Goal: Transaction & Acquisition: Purchase product/service

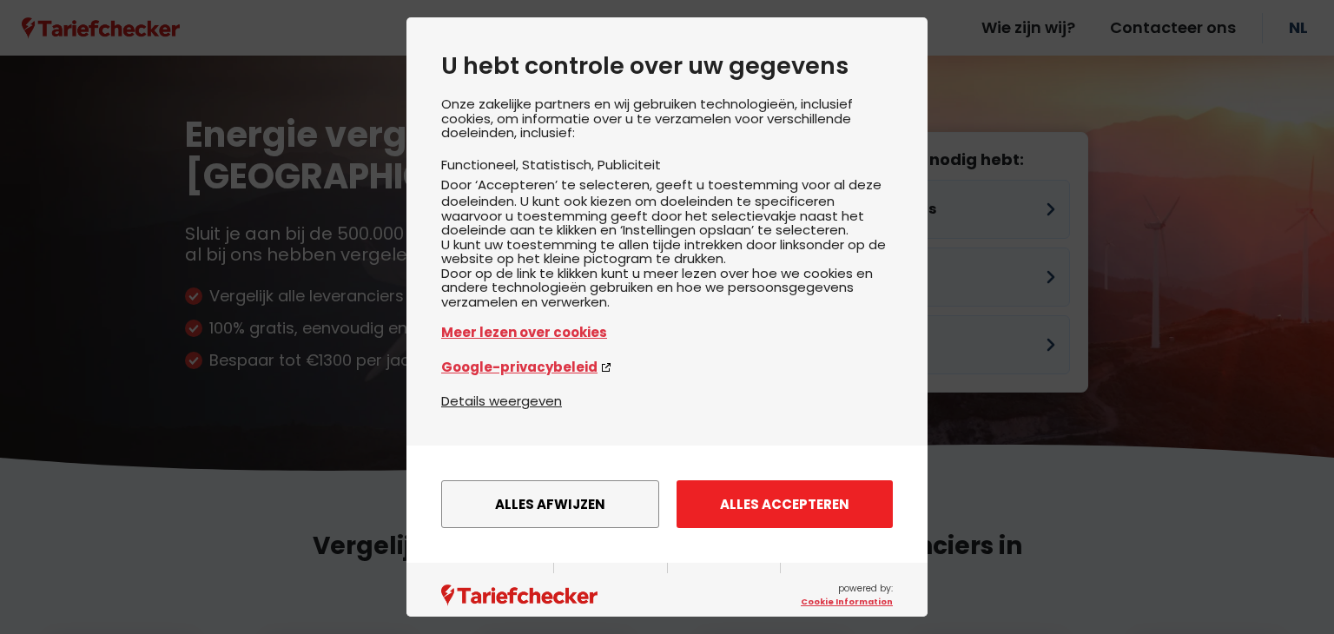
click at [719, 522] on button "Alles accepteren" at bounding box center [785, 504] width 216 height 48
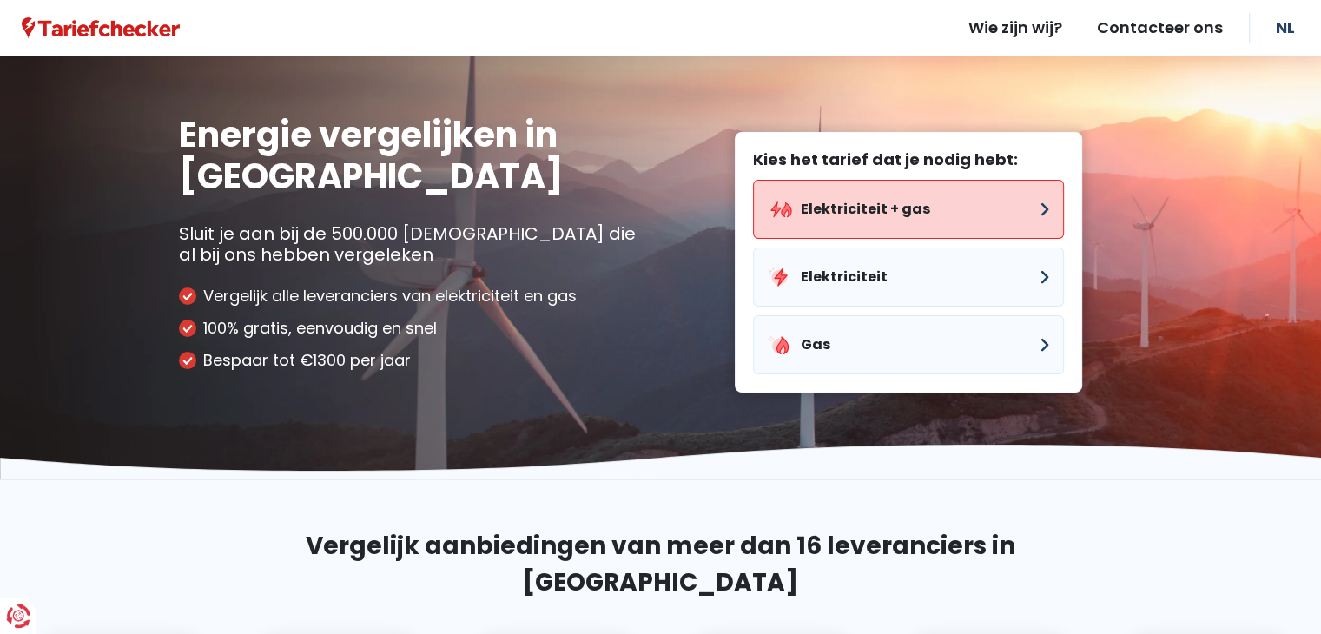
click at [923, 209] on button "Elektriciteit + gas" at bounding box center [908, 209] width 311 height 59
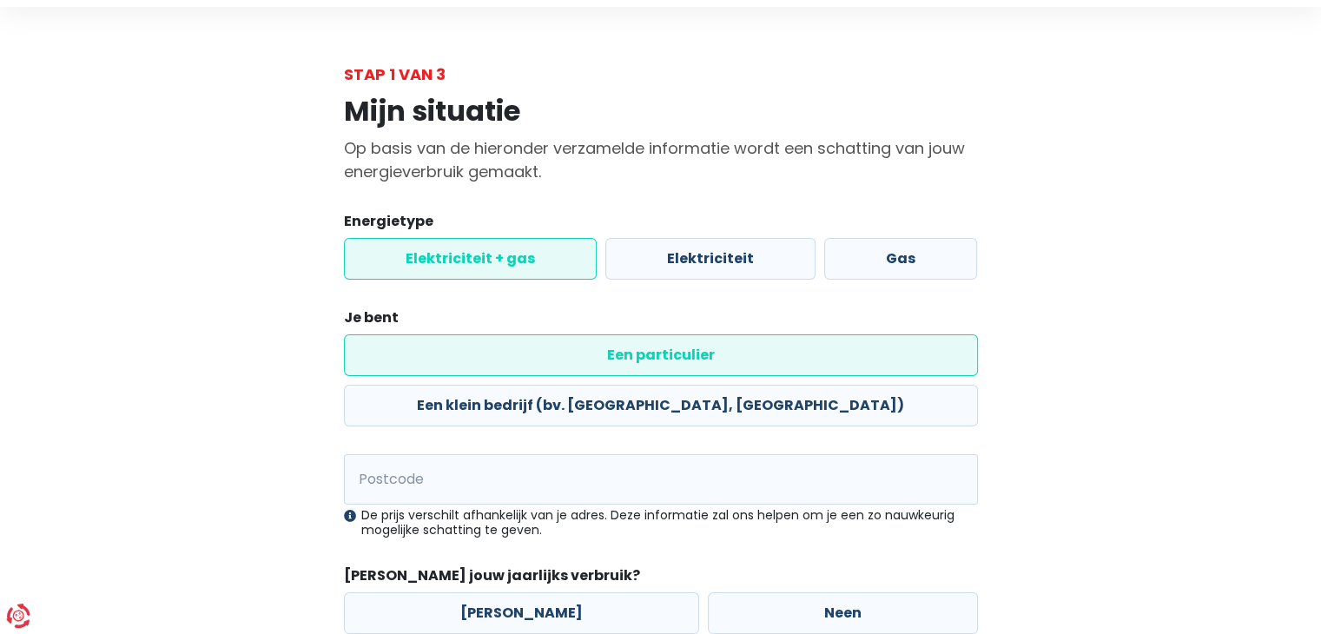
scroll to position [132, 0]
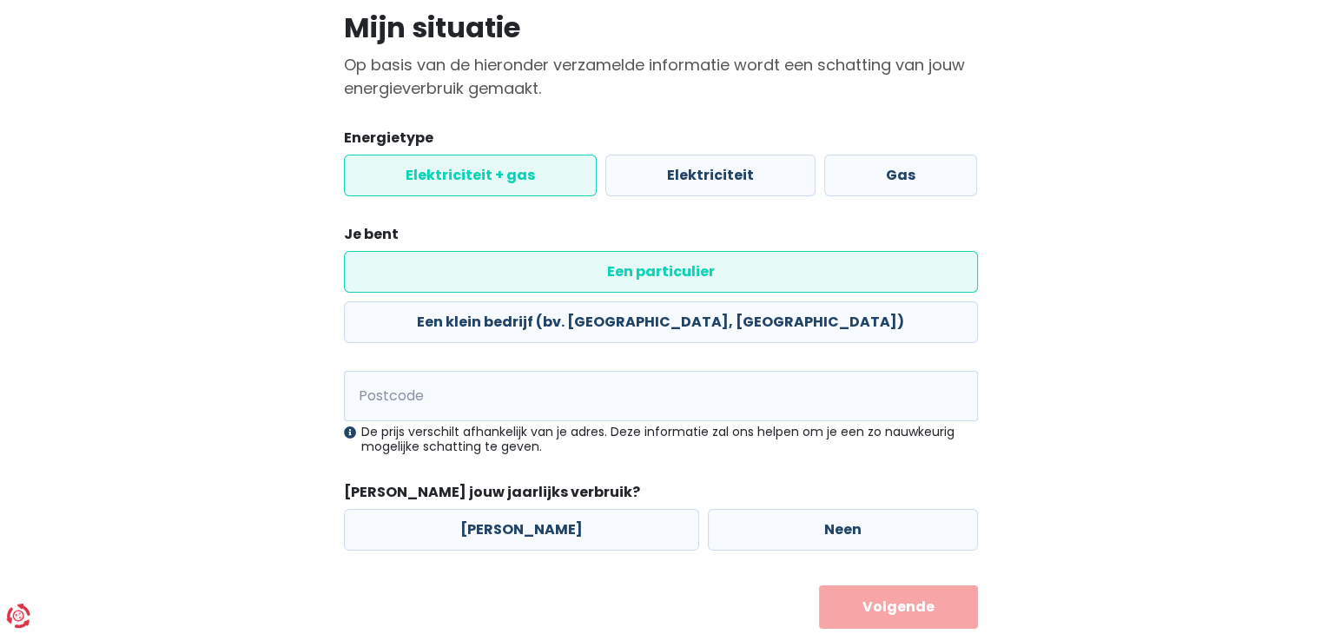
click at [532, 425] on div "De prijs verschilt afhankelijk van je adres. Deze informatie zal ons helpen om …" at bounding box center [661, 440] width 634 height 30
click at [570, 371] on input "Postcode" at bounding box center [661, 396] width 634 height 50
type input "9000"
click at [827, 509] on label "Neen" at bounding box center [843, 530] width 270 height 42
click at [827, 509] on input "Neen" at bounding box center [843, 530] width 270 height 42
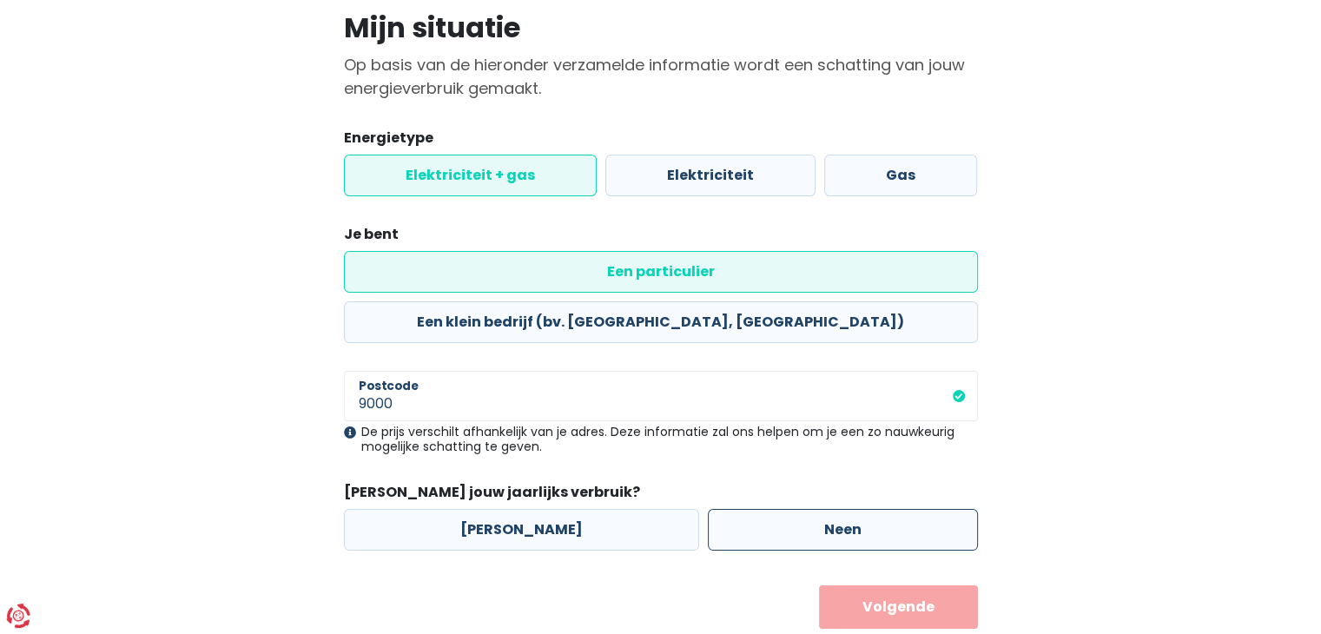
radio input "true"
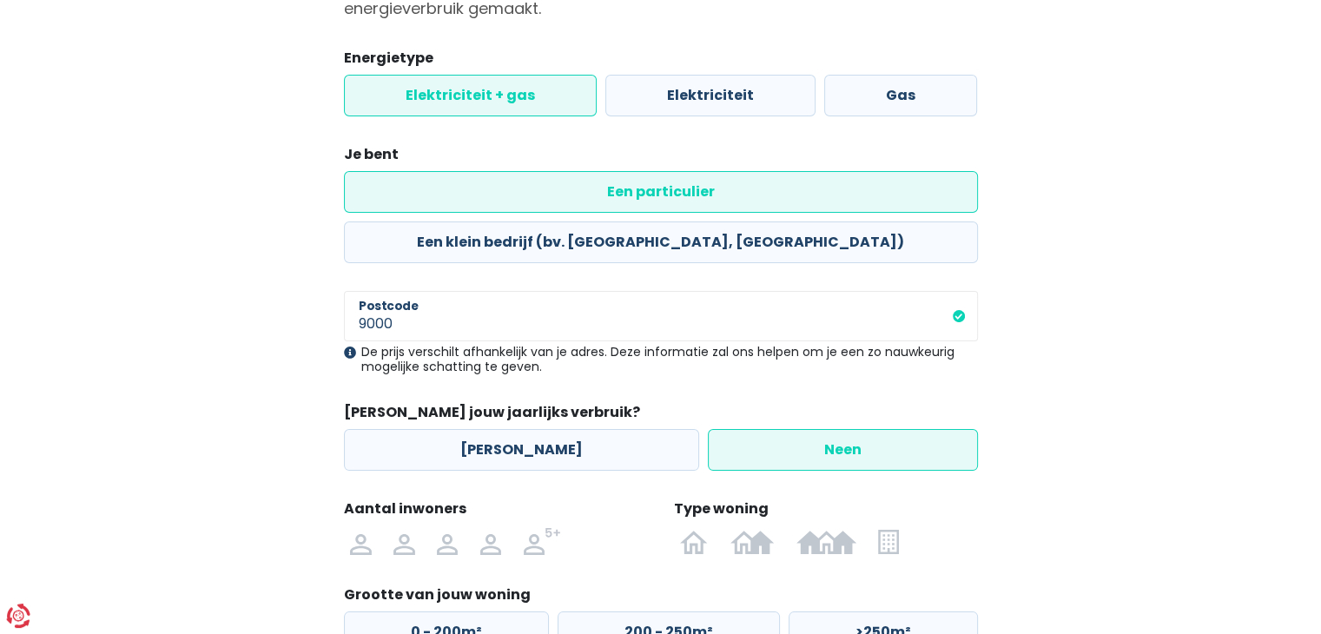
scroll to position [315, 0]
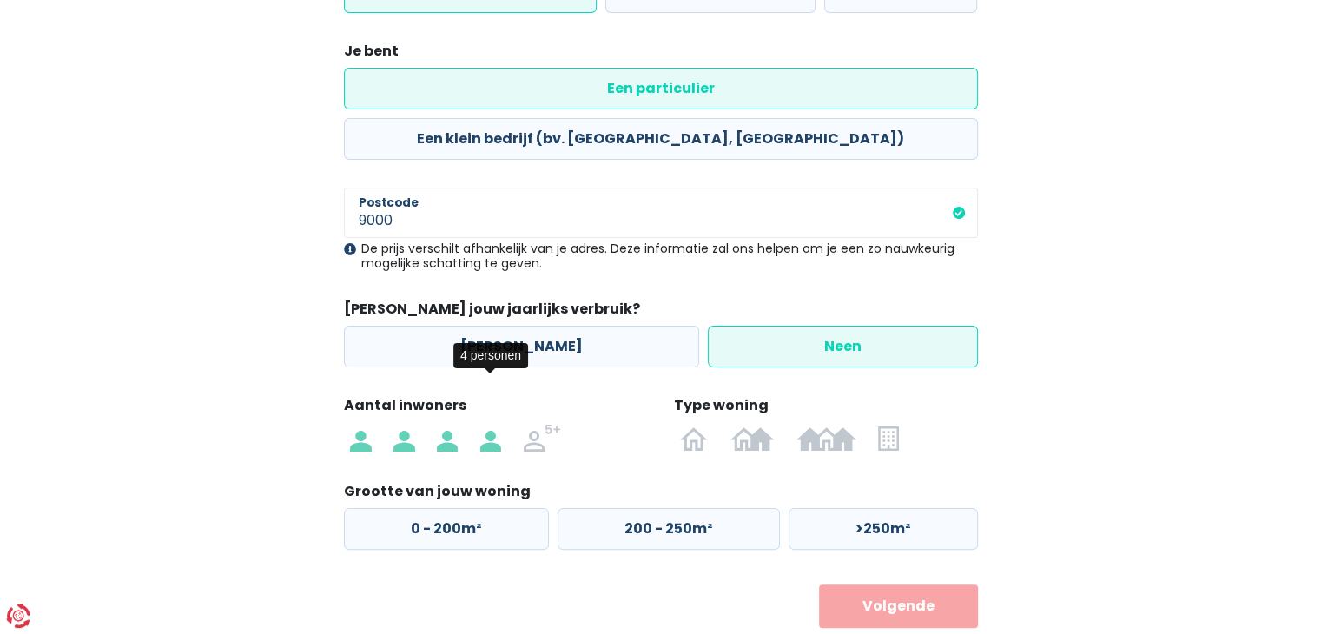
click at [490, 424] on img at bounding box center [490, 438] width 21 height 28
click at [490, 424] on input "radio" at bounding box center [490, 438] width 43 height 28
radio input "true"
click at [886, 424] on img at bounding box center [888, 438] width 20 height 28
click at [886, 424] on input "radio" at bounding box center [889, 438] width 43 height 28
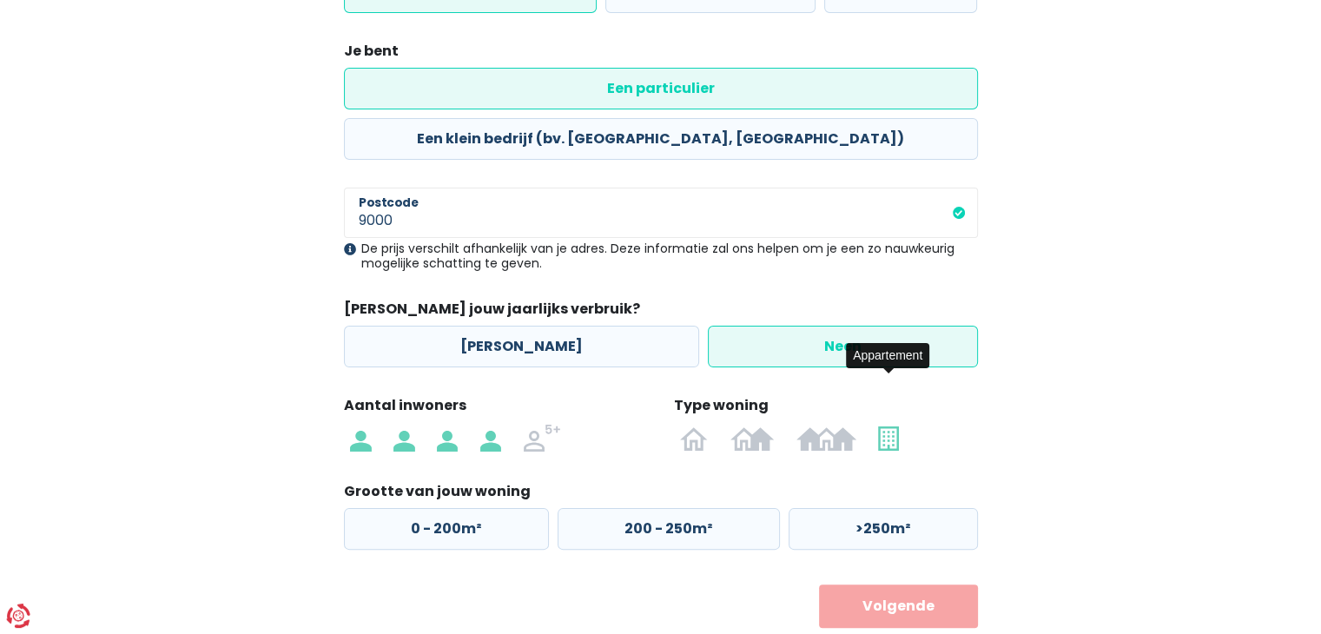
radio input "true"
click at [857, 508] on label ">100m²" at bounding box center [880, 529] width 195 height 42
click at [857, 508] on input ">100m²" at bounding box center [880, 529] width 195 height 42
radio input "true"
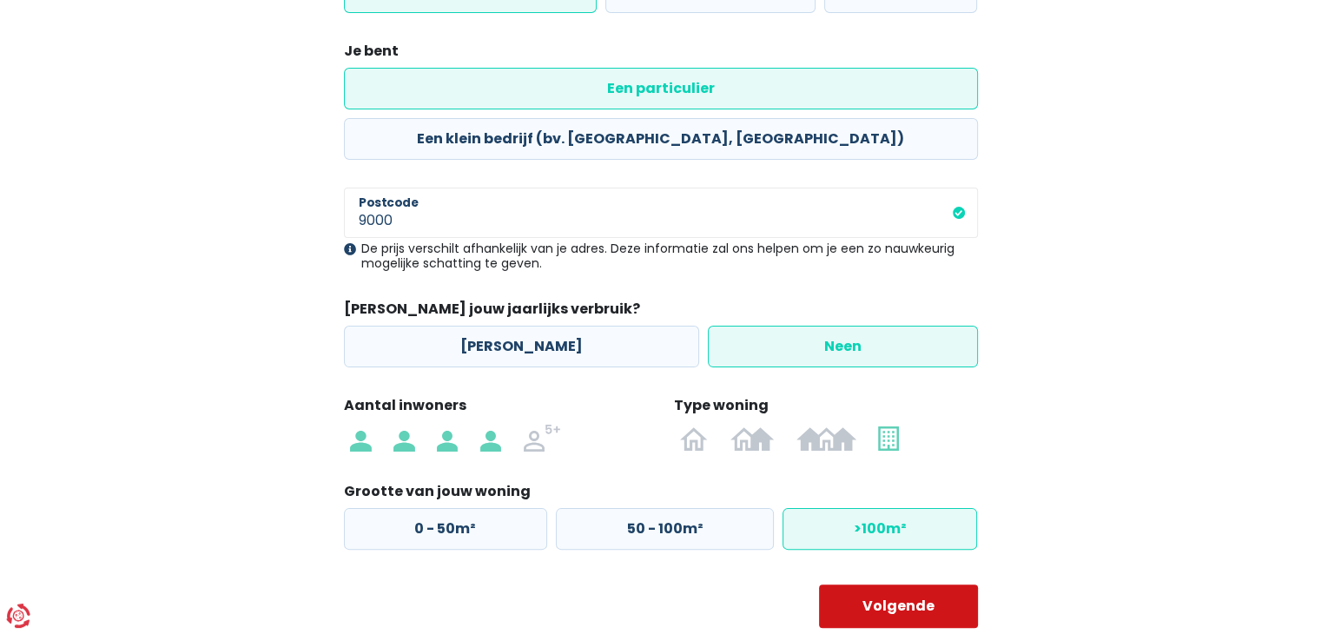
click at [873, 585] on button "Volgende" at bounding box center [898, 606] width 159 height 43
select select
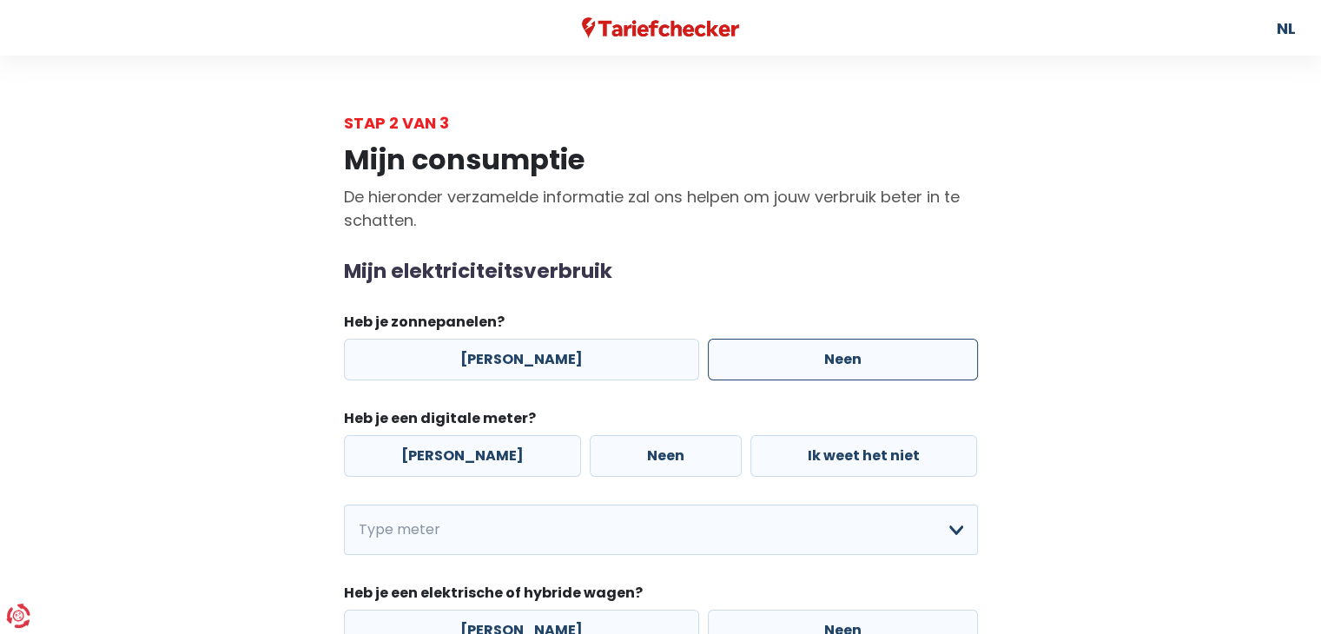
click at [744, 374] on label "Neen" at bounding box center [843, 360] width 270 height 42
click at [744, 374] on input "Neen" at bounding box center [843, 360] width 270 height 42
radio input "true"
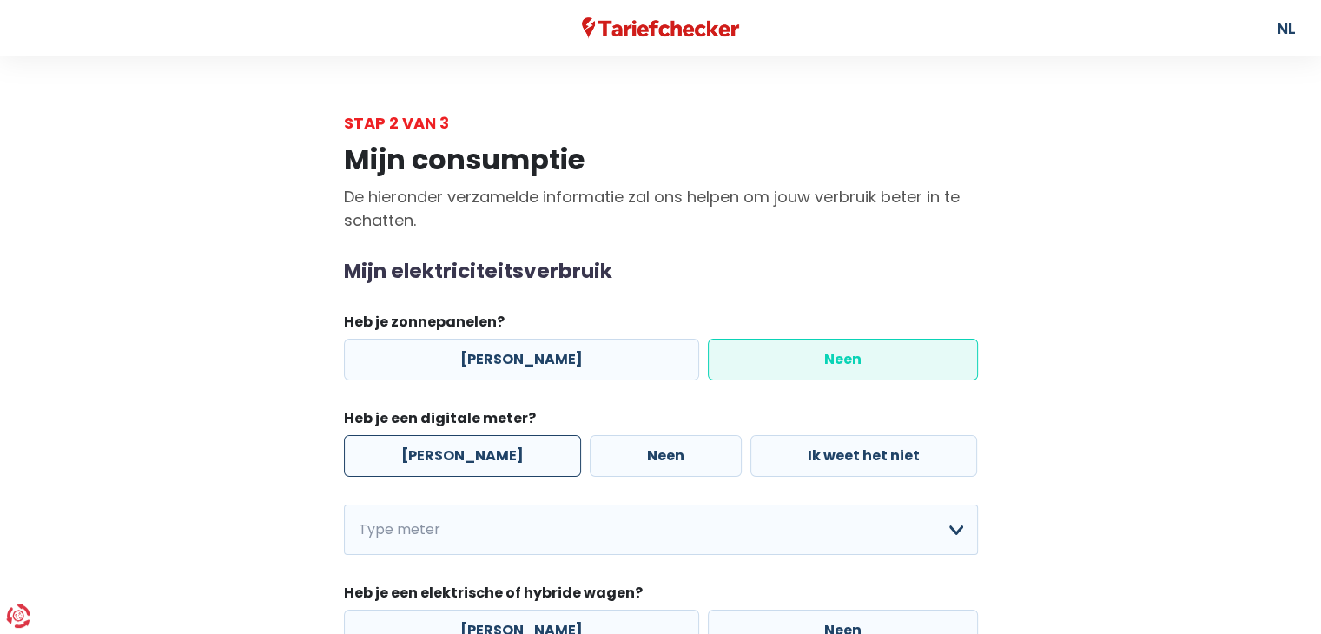
click at [479, 453] on label "[PERSON_NAME]" at bounding box center [462, 456] width 237 height 42
click at [479, 453] on input "[PERSON_NAME]" at bounding box center [462, 456] width 237 height 42
radio input "true"
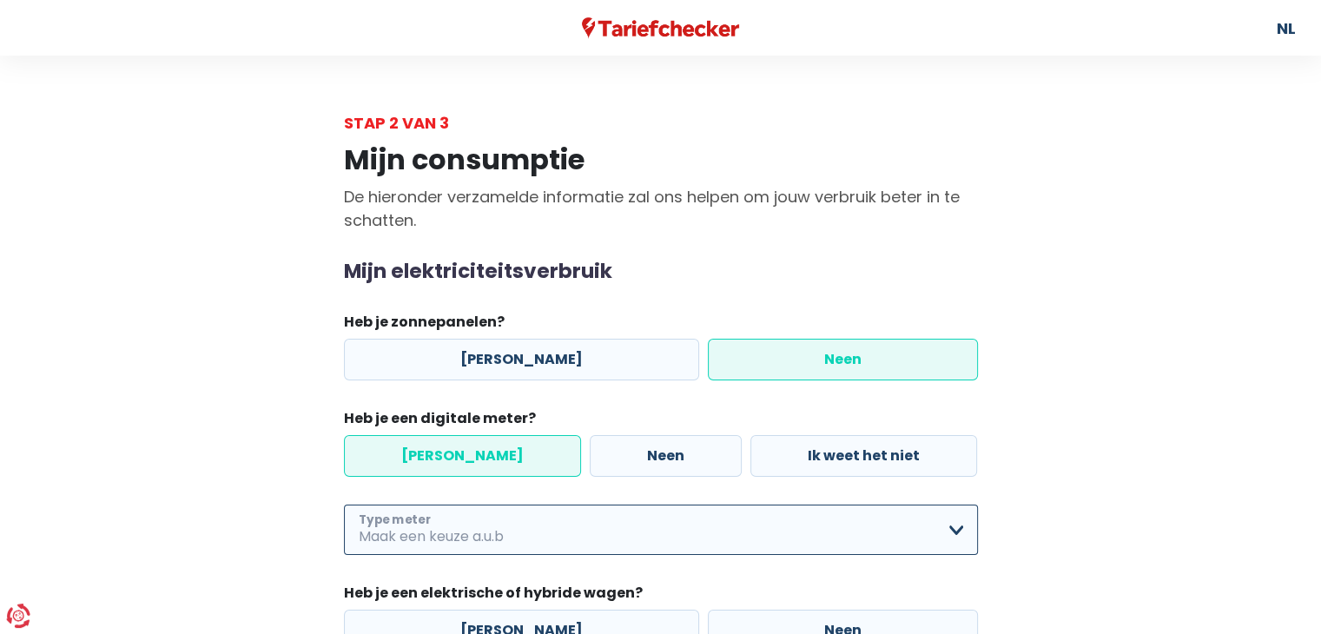
click at [497, 513] on select "Enkelvoudig Tweevoudig Enkelvoudig + uitsluitend nachttarief Tweevoudig + uitsl…" at bounding box center [661, 530] width 634 height 50
select select "day_night_bi_shift_exclusive_night"
click at [344, 505] on select "Enkelvoudig Tweevoudig Enkelvoudig + uitsluitend nachttarief Tweevoudig + uitsl…" at bounding box center [661, 530] width 634 height 50
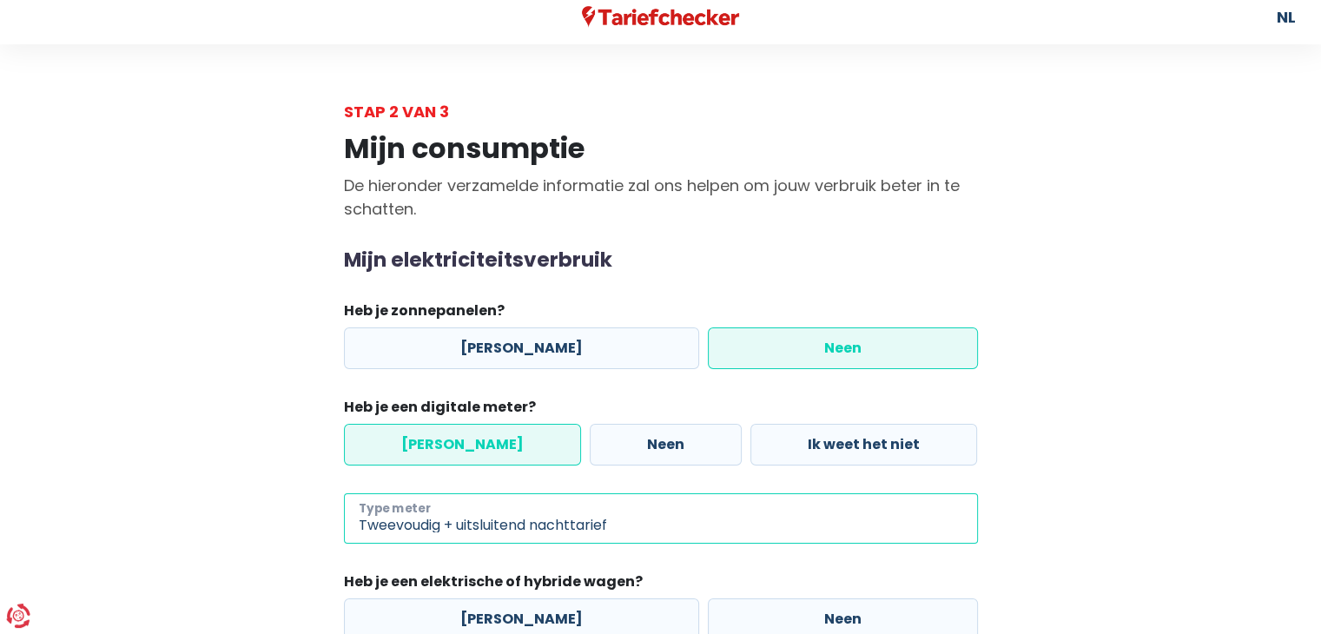
scroll to position [152, 0]
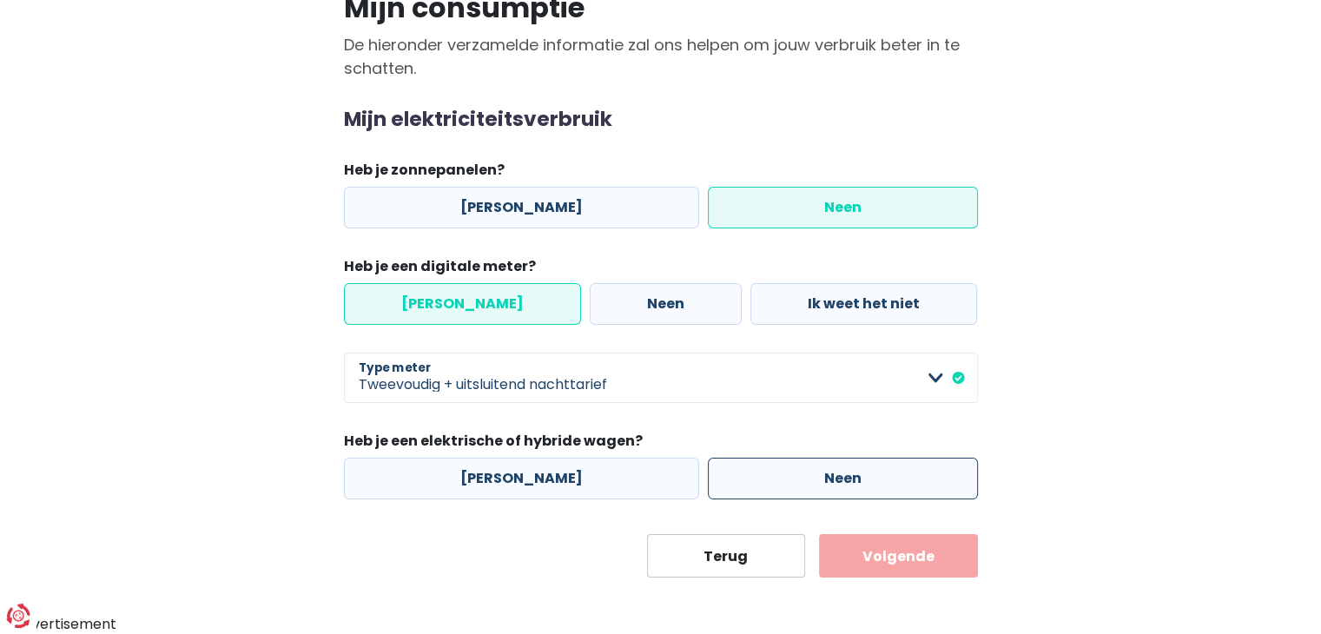
click at [805, 469] on label "Neen" at bounding box center [843, 479] width 270 height 42
click at [805, 469] on input "Neen" at bounding box center [843, 479] width 270 height 42
radio input "true"
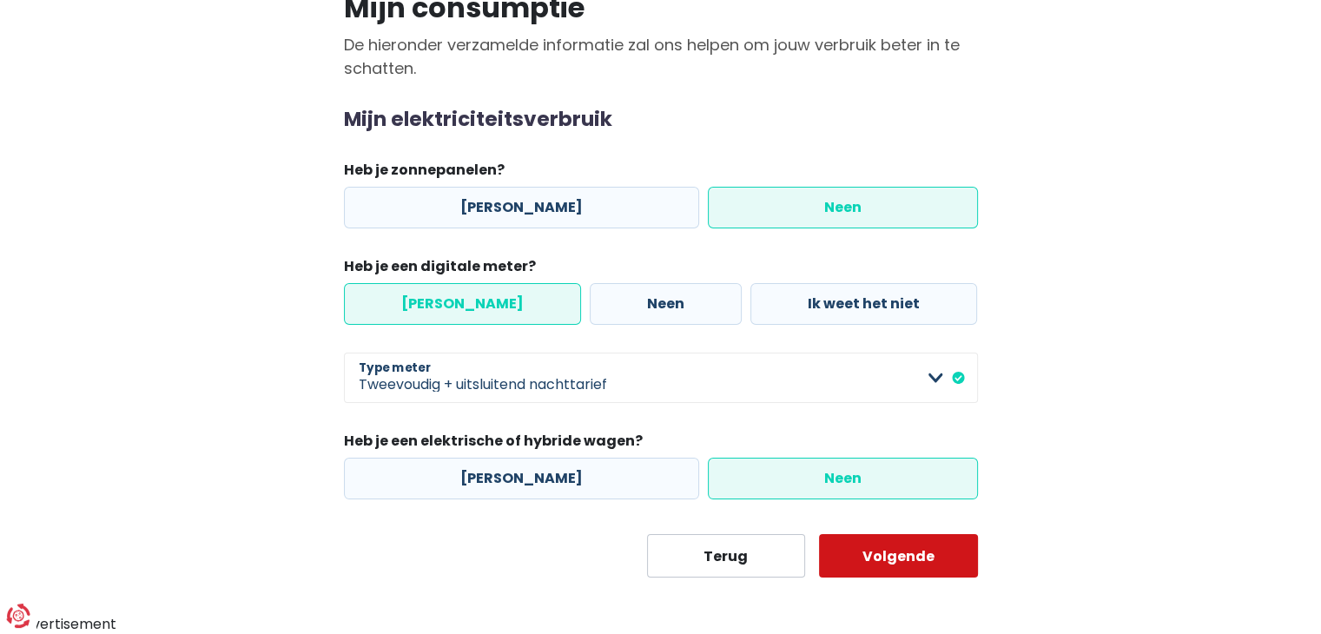
click at [879, 553] on button "Volgende" at bounding box center [898, 555] width 159 height 43
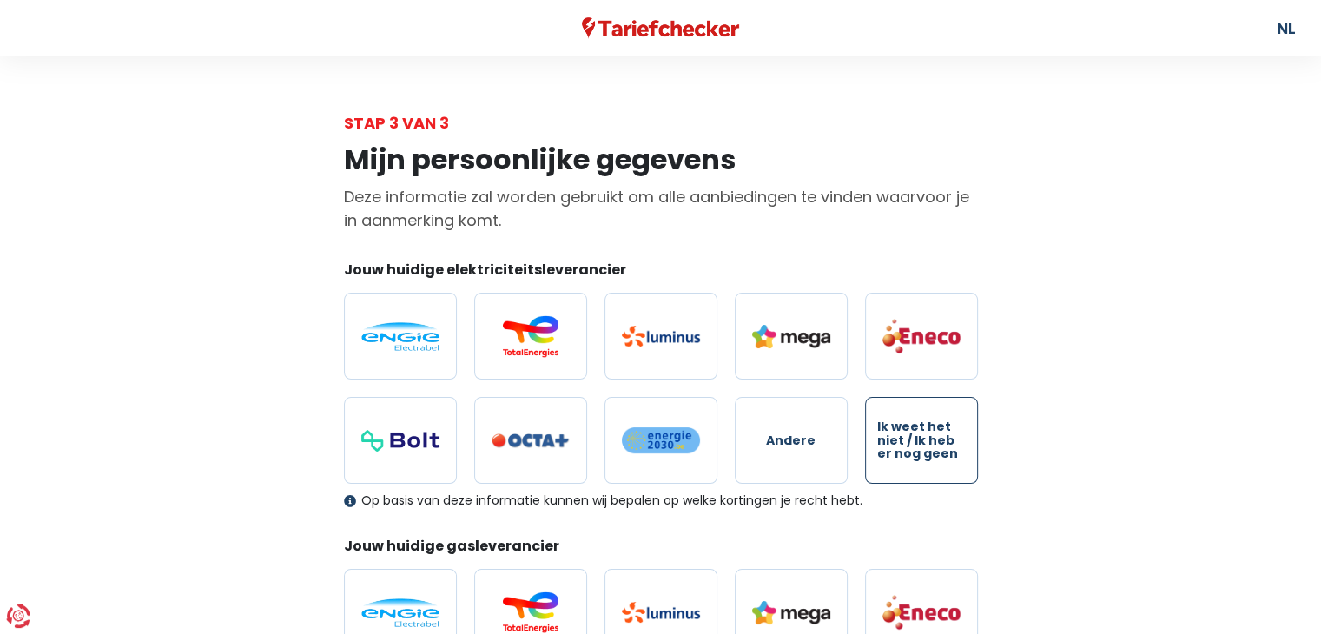
click at [918, 453] on span "Ik weet het niet / Ik heb er nog geen" at bounding box center [921, 440] width 89 height 40
click at [918, 453] on input "Ik weet het niet / Ik heb er nog geen" at bounding box center [921, 440] width 113 height 87
radio input "true"
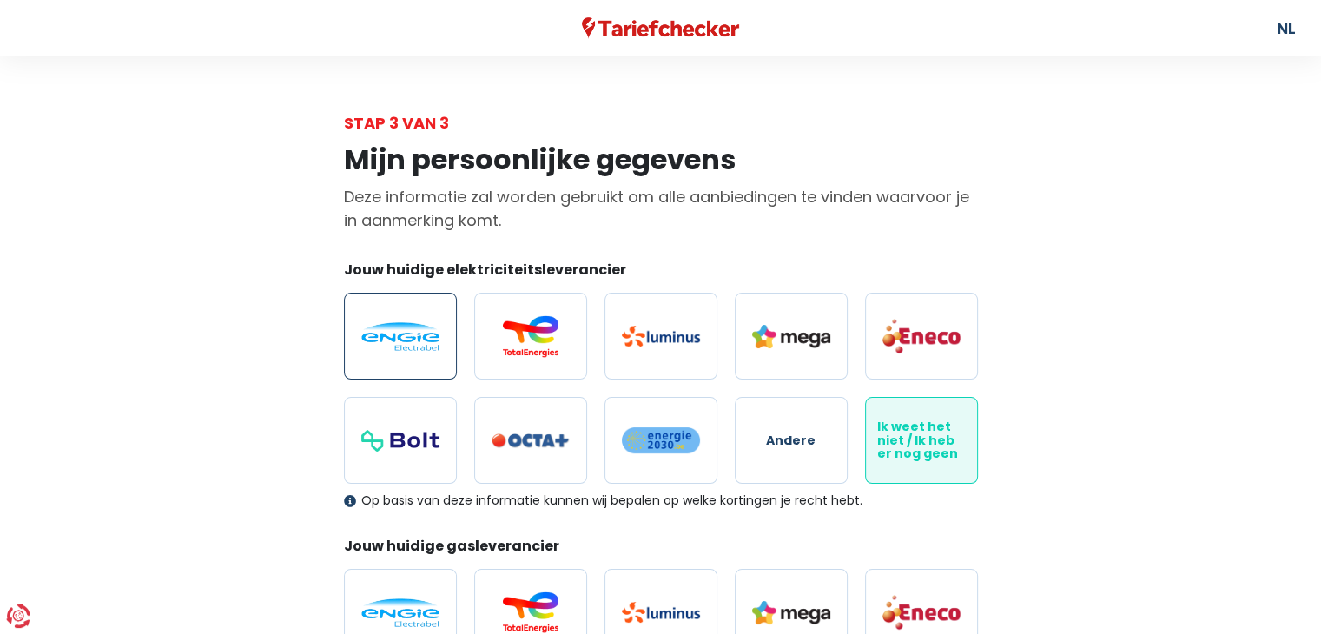
drag, startPoint x: 323, startPoint y: 317, endPoint x: 414, endPoint y: 334, distance: 91.8
click at [414, 334] on div "Mijn persoonlijke gegevens Deze informatie zal worden gebruikt om alle aanbiedi…" at bounding box center [661, 636] width 990 height 1003
click at [414, 334] on img at bounding box center [400, 336] width 78 height 29
click at [414, 334] on input "radio" at bounding box center [400, 336] width 113 height 87
radio input "true"
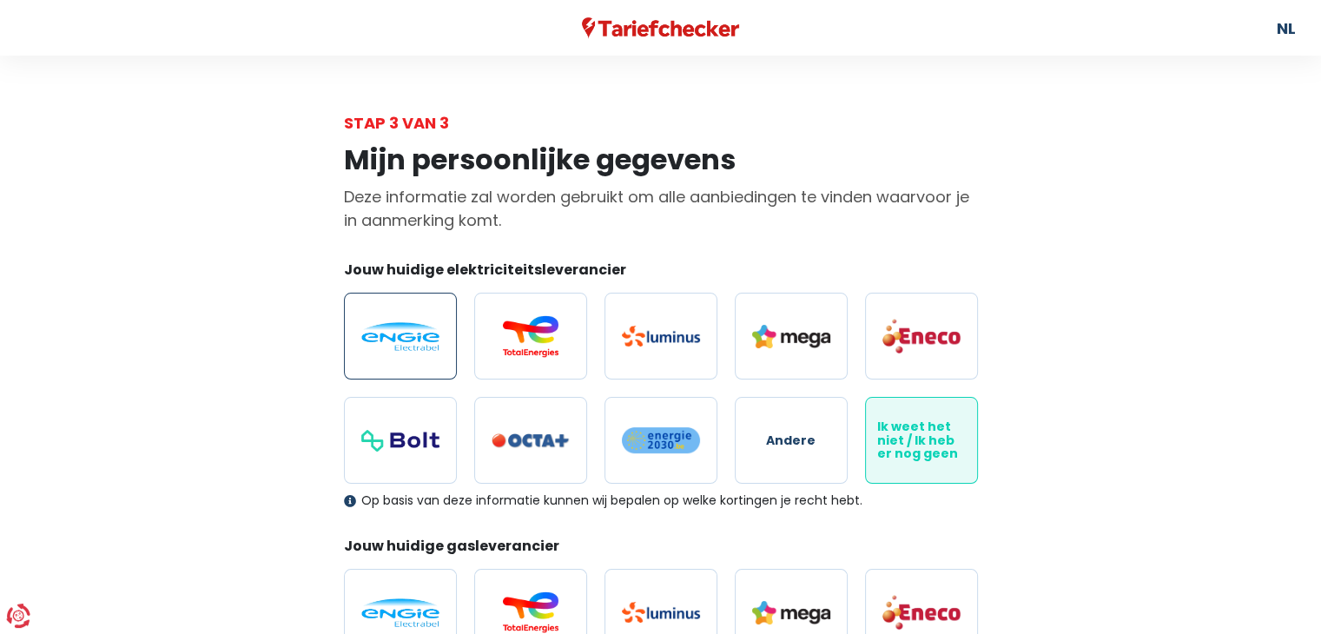
radio input "false"
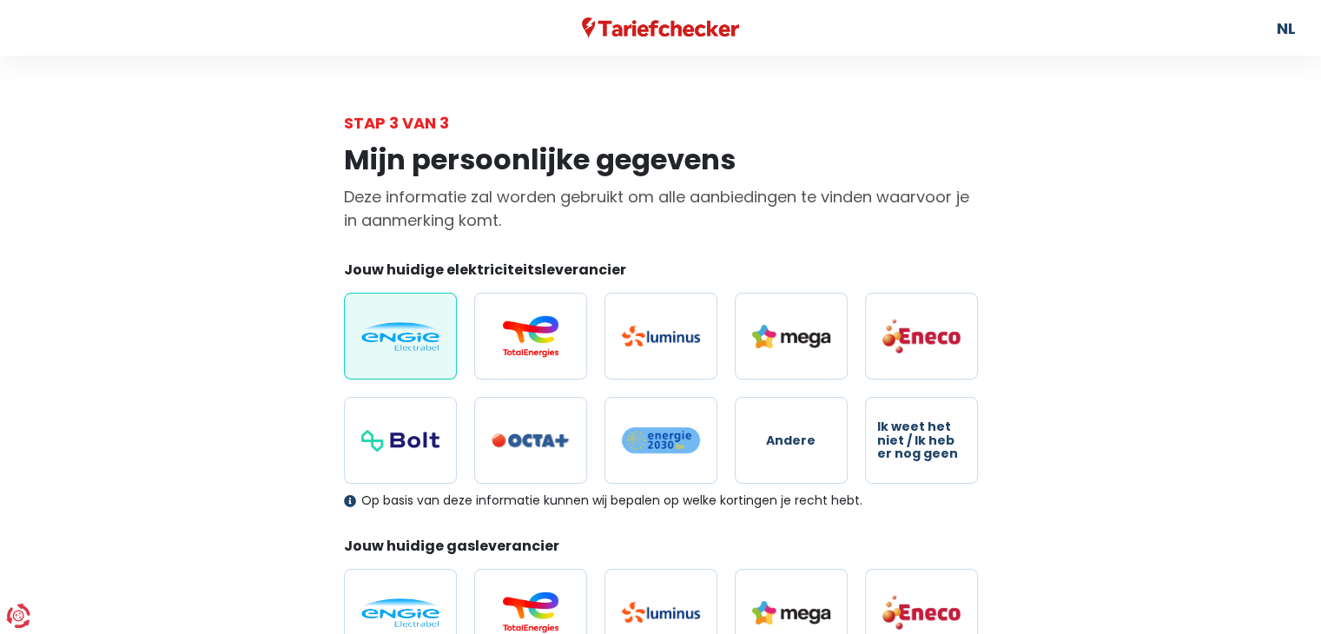
click at [295, 346] on div "Mijn persoonlijke gegevens Deze informatie zal worden gebruikt om alle aanbiedi…" at bounding box center [661, 636] width 990 height 1003
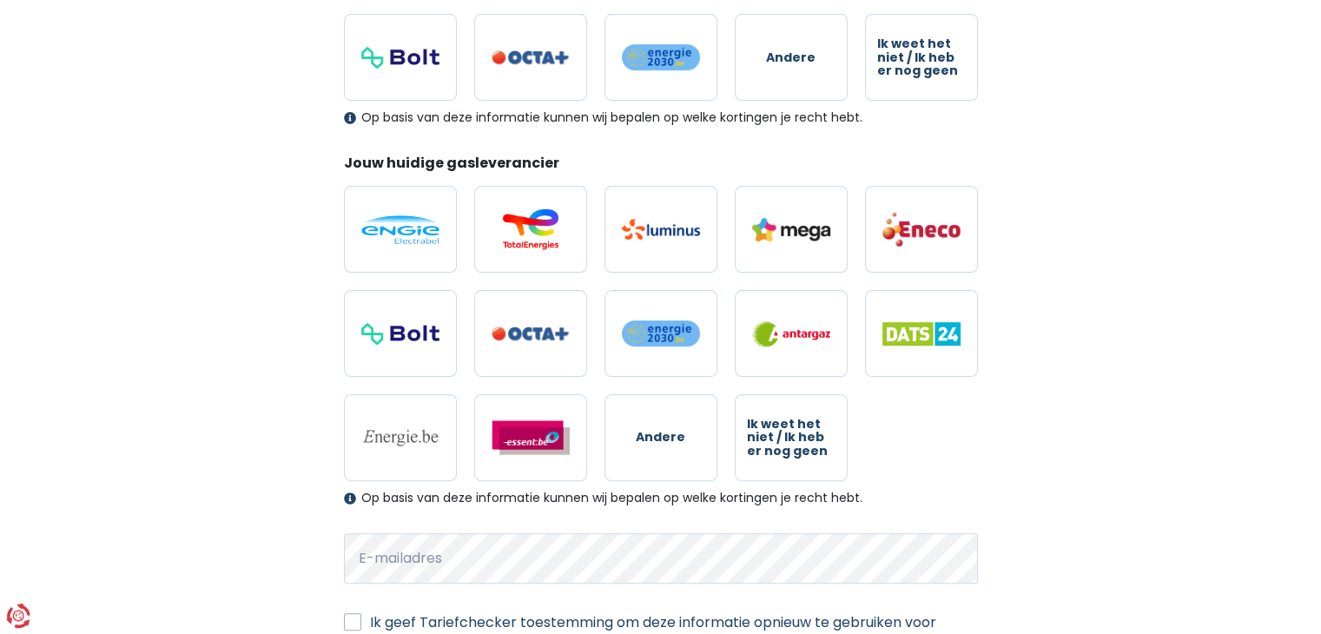
scroll to position [384, 0]
click at [399, 233] on img at bounding box center [400, 229] width 78 height 29
click at [399, 233] on input "radio" at bounding box center [400, 228] width 113 height 87
radio input "true"
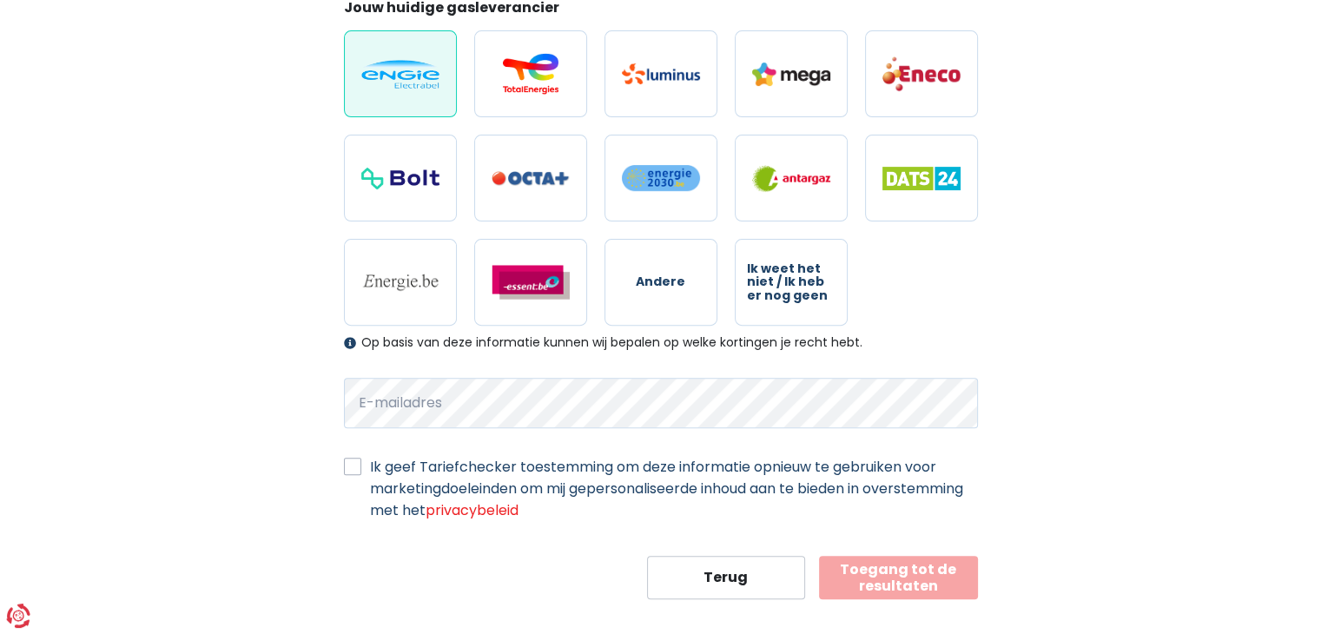
scroll to position [539, 0]
click at [361, 463] on div "Ik geef Tariefchecker toestemming om deze informatie opnieuw te gebruiken voor …" at bounding box center [661, 487] width 634 height 65
click at [370, 466] on label "Ik geef Tariefchecker toestemming om deze informatie opnieuw te gebruiken voor …" at bounding box center [674, 487] width 608 height 65
click at [356, 466] on input "Ik geef Tariefchecker toestemming om deze informatie opnieuw te gebruiken voor …" at bounding box center [352, 463] width 17 height 17
checkbox input "true"
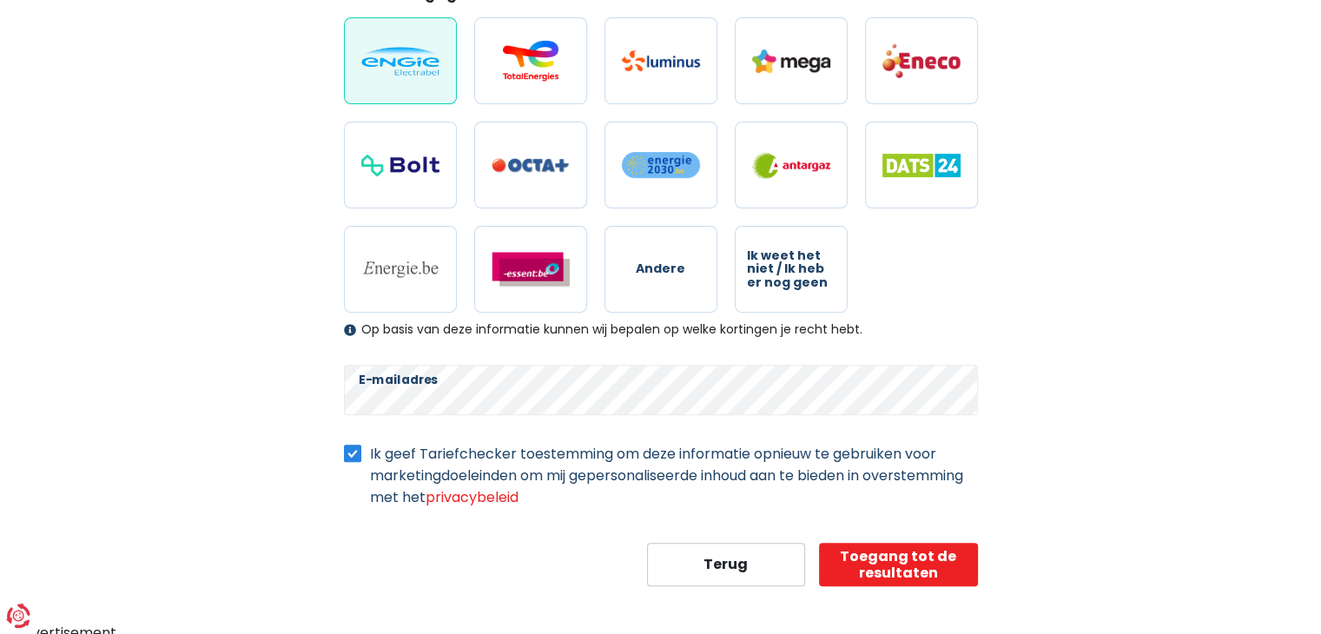
scroll to position [558, 0]
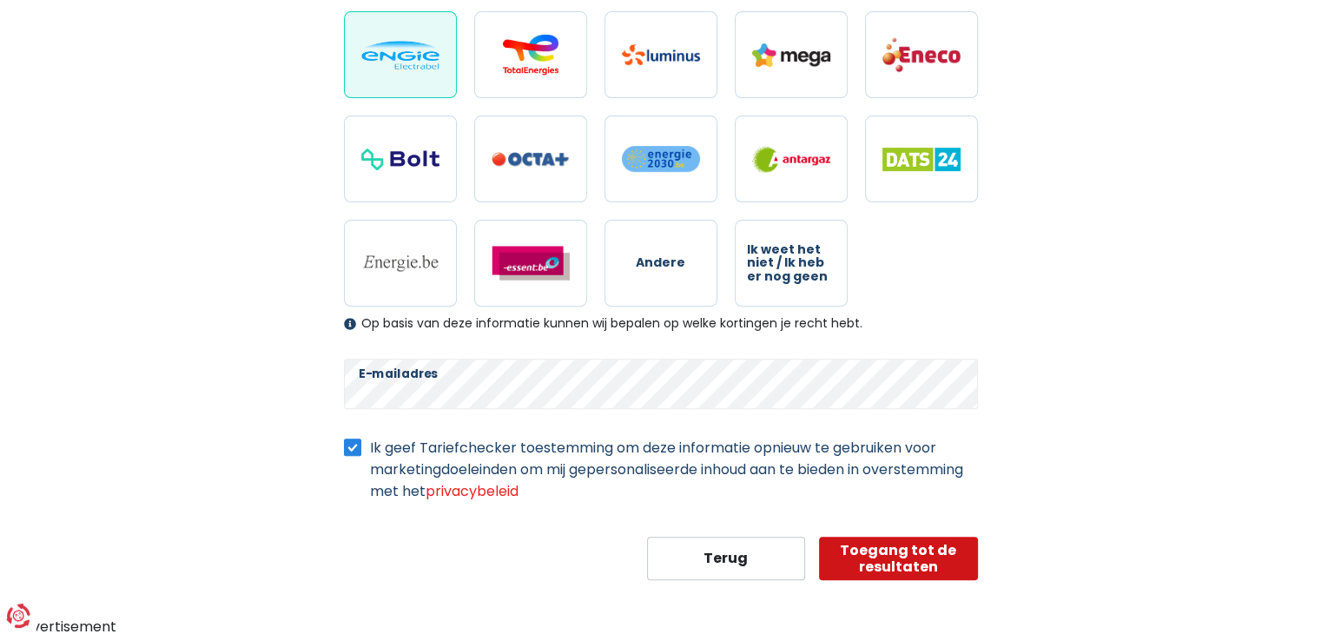
click at [897, 543] on button "Toegang tot de resultaten" at bounding box center [898, 558] width 159 height 43
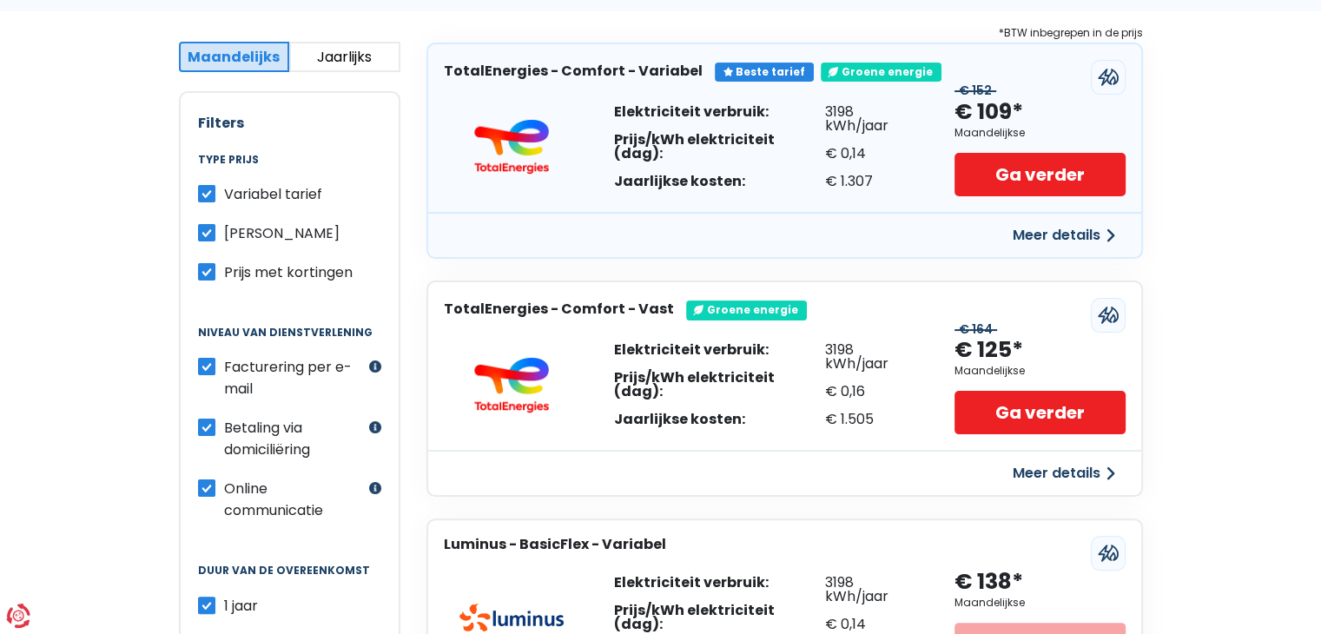
scroll to position [240, 0]
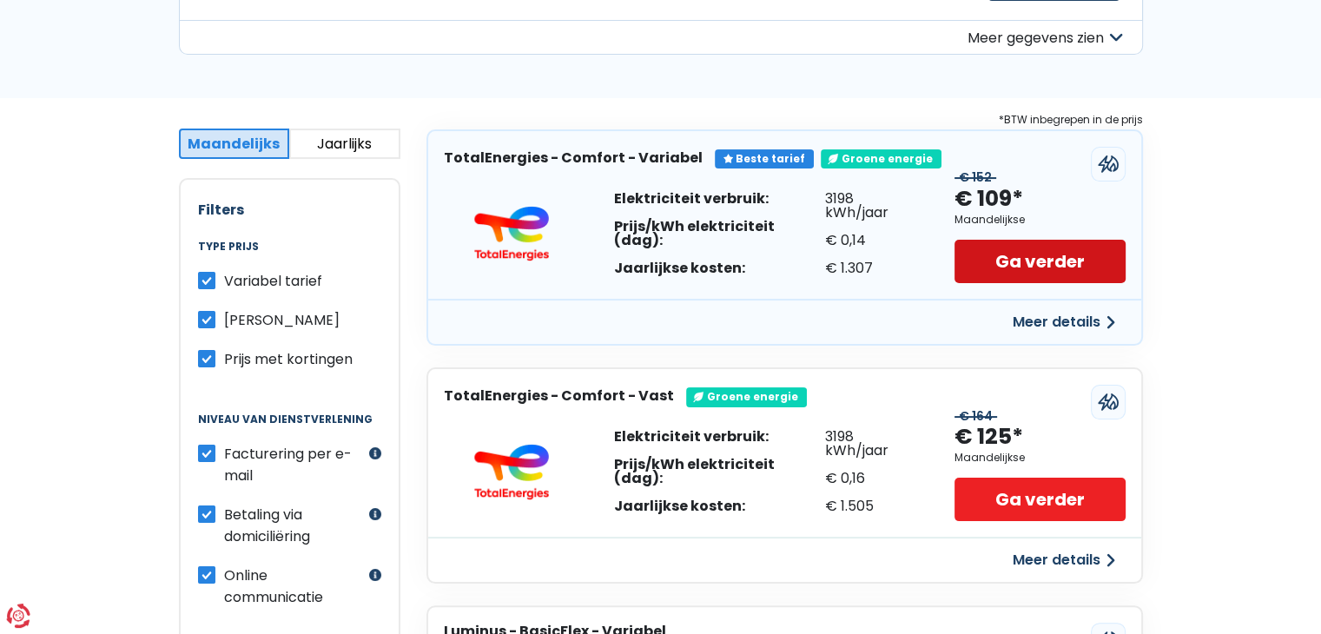
click at [1047, 260] on link "Ga verder" at bounding box center [1040, 261] width 170 height 43
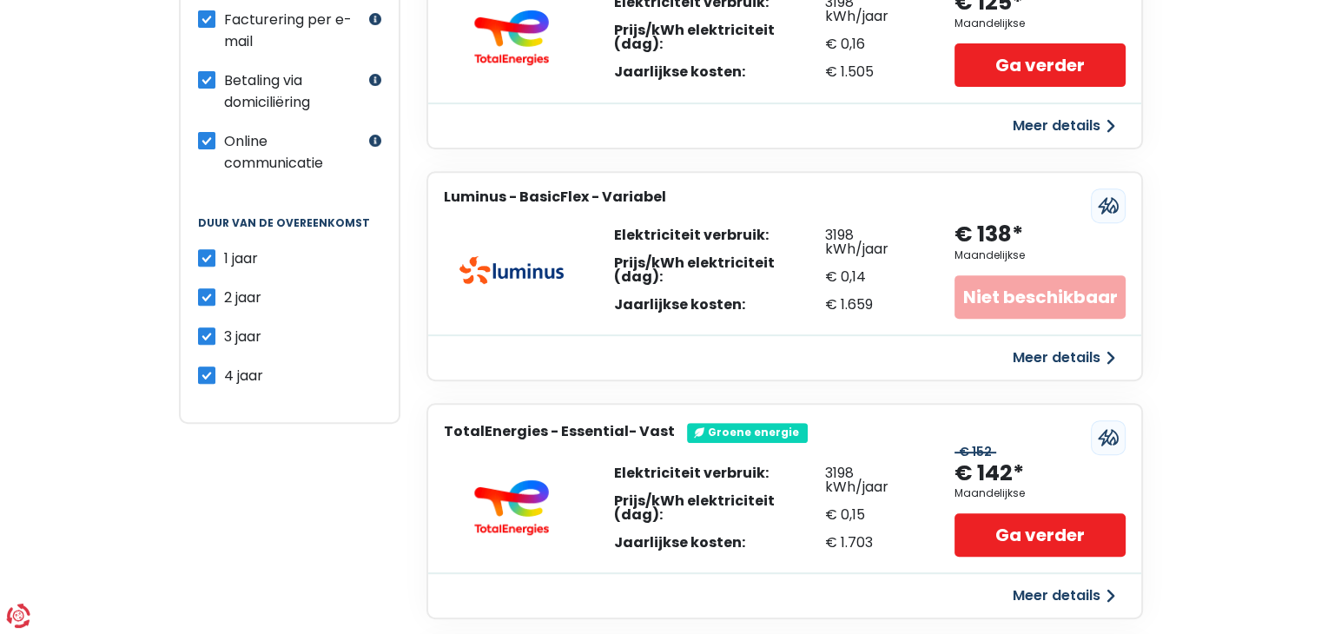
scroll to position [978, 0]
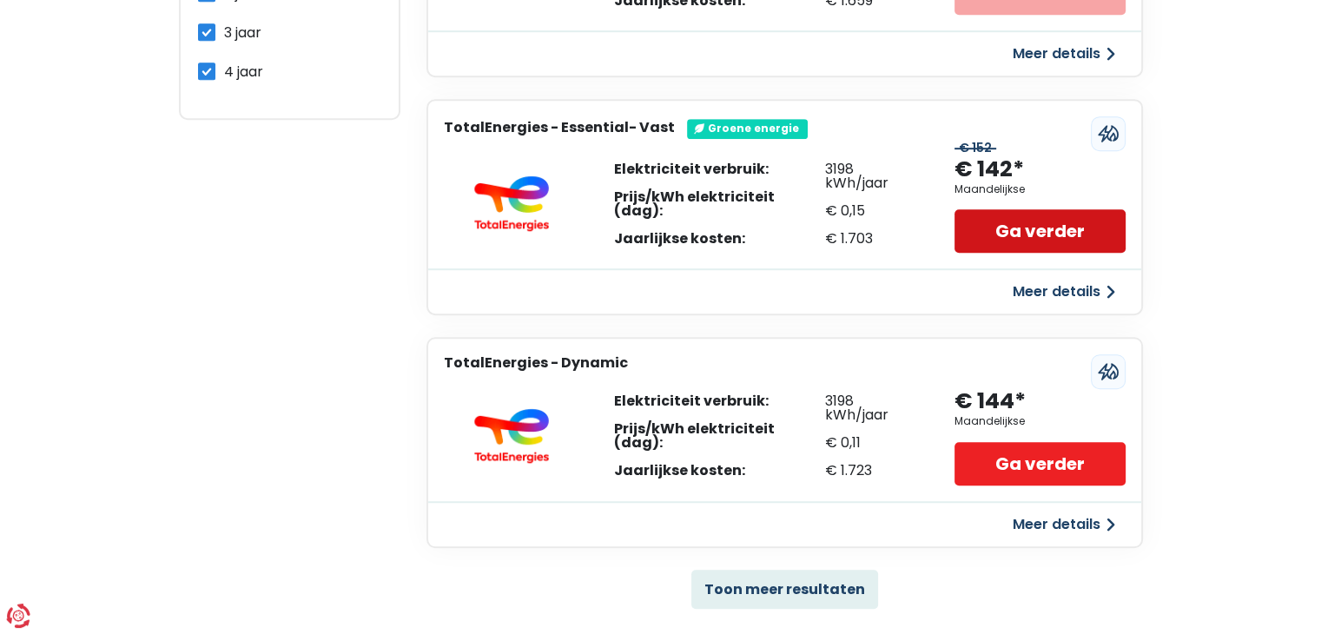
click at [1032, 235] on link "Ga verder" at bounding box center [1040, 230] width 170 height 43
